Goal: Transaction & Acquisition: Purchase product/service

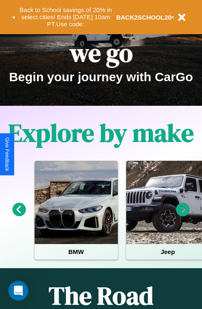
scroll to position [128, 0]
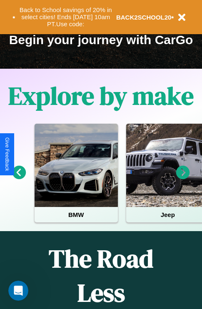
click at [183, 178] on icon at bounding box center [183, 173] width 14 height 14
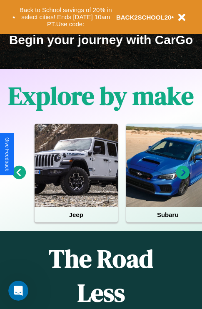
click at [19, 178] on icon at bounding box center [19, 173] width 14 height 14
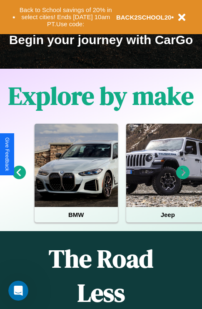
click at [183, 178] on icon at bounding box center [183, 173] width 14 height 14
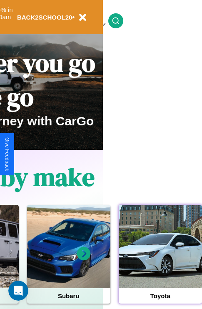
click at [160, 260] on div at bounding box center [160, 246] width 83 height 83
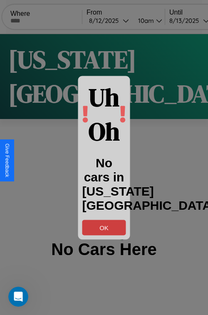
click at [104, 227] on button "OK" at bounding box center [104, 227] width 44 height 15
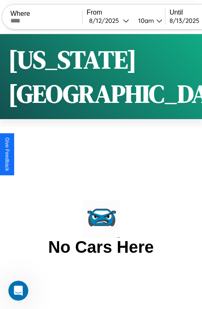
click at [52, 20] on input "text" at bounding box center [46, 20] width 72 height 7
type input "**********"
click at [120, 20] on div "8 / 12 / 2025" at bounding box center [106, 21] width 34 height 8
select select "*"
select select "****"
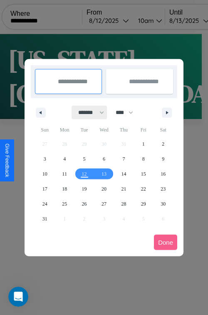
click at [87, 112] on select "******* ******** ***** ***** *** **** **** ****** ********* ******* ******** **…" at bounding box center [89, 113] width 35 height 14
select select "*"
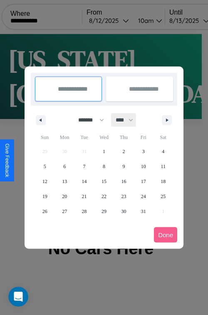
click at [128, 120] on select "**** **** **** **** **** **** **** **** **** **** **** **** **** **** **** ****…" at bounding box center [124, 120] width 25 height 14
select select "****"
click at [45, 211] on span "25" at bounding box center [44, 211] width 5 height 15
type input "**********"
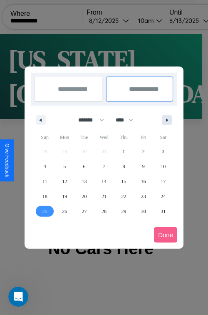
click at [167, 120] on icon "button" at bounding box center [169, 120] width 4 height 3
select select "*"
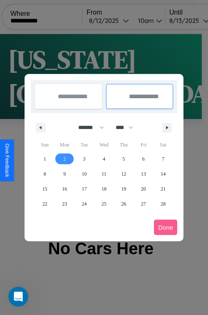
click at [65, 159] on span "2" at bounding box center [64, 159] width 2 height 15
type input "**********"
select select "*"
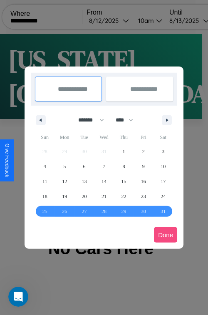
click at [166, 235] on button "Done" at bounding box center [165, 234] width 23 height 15
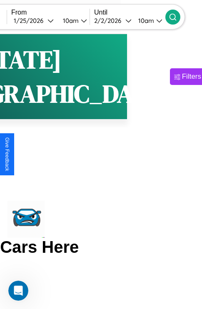
click at [177, 17] on icon at bounding box center [173, 17] width 8 height 8
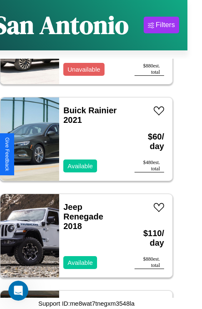
scroll to position [5541, 0]
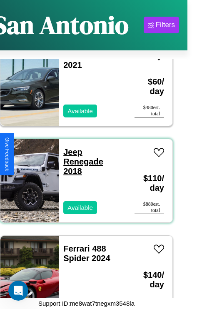
click at [70, 147] on link "Jeep Renegade 2018" at bounding box center [83, 161] width 40 height 28
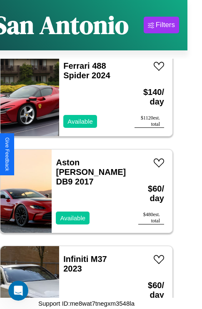
scroll to position [5734, 0]
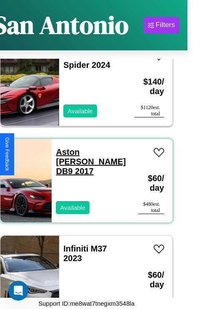
click at [86, 147] on link "Aston Martin DB9 2017" at bounding box center [91, 161] width 70 height 28
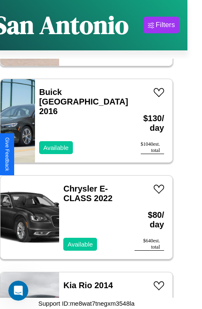
scroll to position [3608, 0]
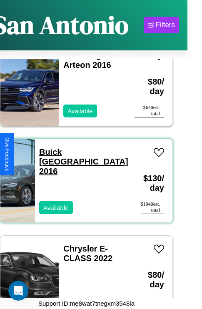
click at [72, 147] on link "Buick Somerset 2016" at bounding box center [83, 161] width 89 height 28
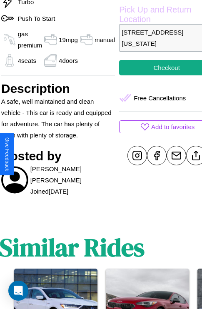
scroll to position [245, 30]
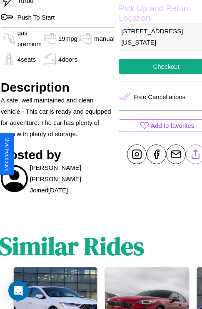
click at [196, 154] on line at bounding box center [196, 153] width 0 height 6
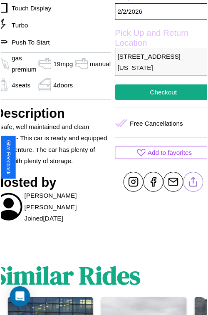
scroll to position [216, 38]
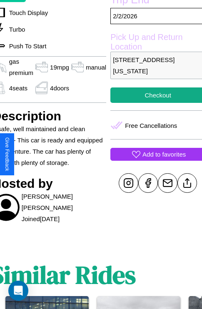
click at [154, 154] on p "Add to favorites" at bounding box center [163, 154] width 43 height 11
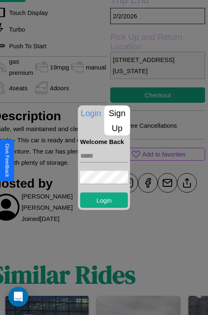
click at [104, 156] on input "text" at bounding box center [104, 155] width 48 height 13
type input "**********"
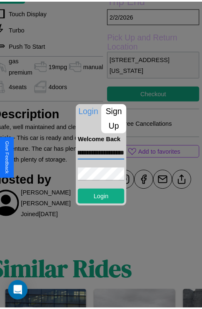
scroll to position [0, 0]
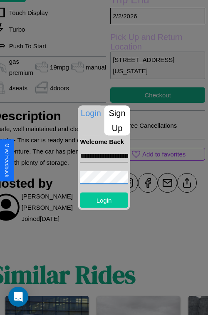
click at [104, 200] on button "Login" at bounding box center [104, 199] width 48 height 15
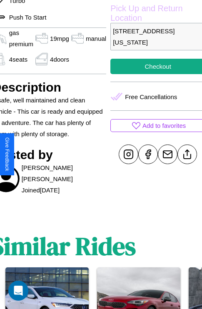
scroll to position [157, 38]
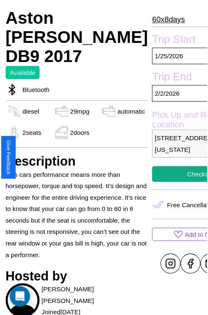
scroll to position [267, 37]
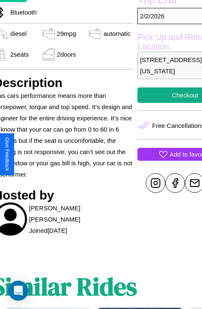
click at [170, 154] on p "Add to favorites" at bounding box center [191, 154] width 43 height 11
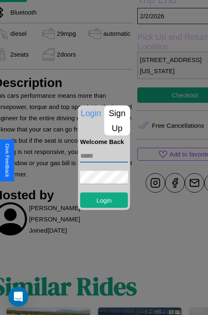
click at [104, 156] on input "text" at bounding box center [104, 155] width 48 height 13
type input "**********"
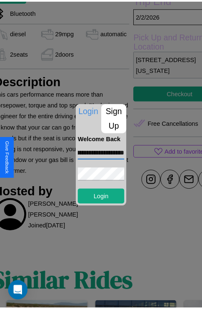
scroll to position [0, 0]
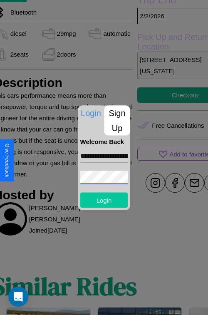
click at [104, 200] on button "Login" at bounding box center [104, 199] width 48 height 15
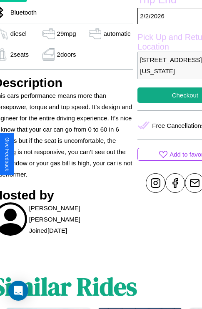
scroll to position [267, 37]
